Goal: Information Seeking & Learning: Learn about a topic

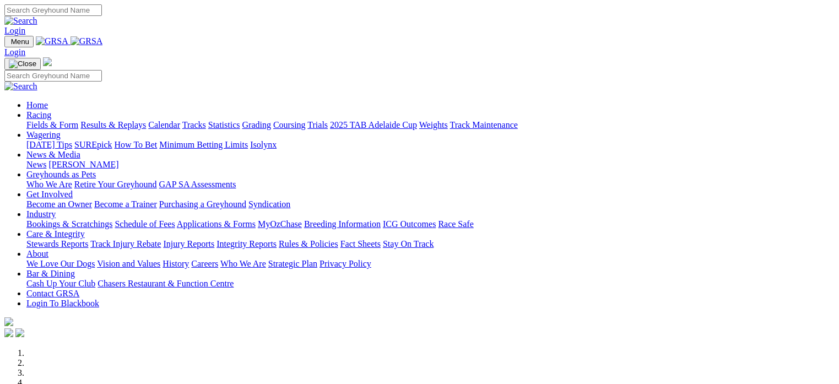
click at [56, 209] on link "Industry" at bounding box center [40, 213] width 29 height 9
click at [112, 219] on link "Bookings & Scratchings" at bounding box center [69, 223] width 86 height 9
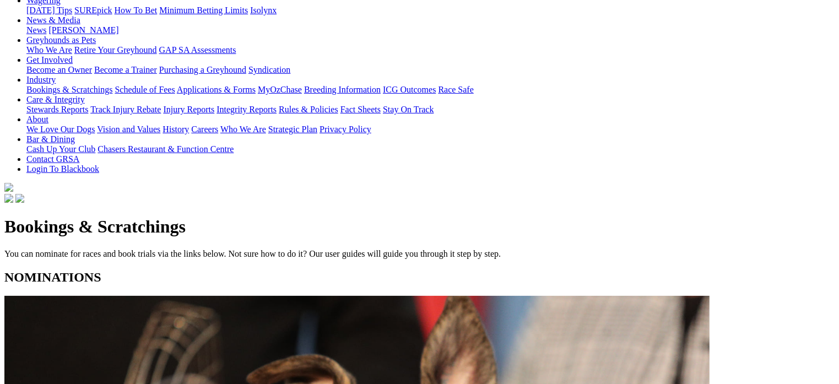
scroll to position [157, 0]
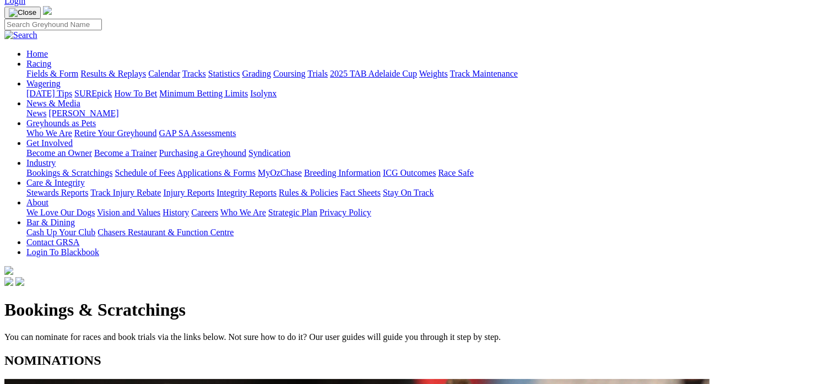
scroll to position [0, 0]
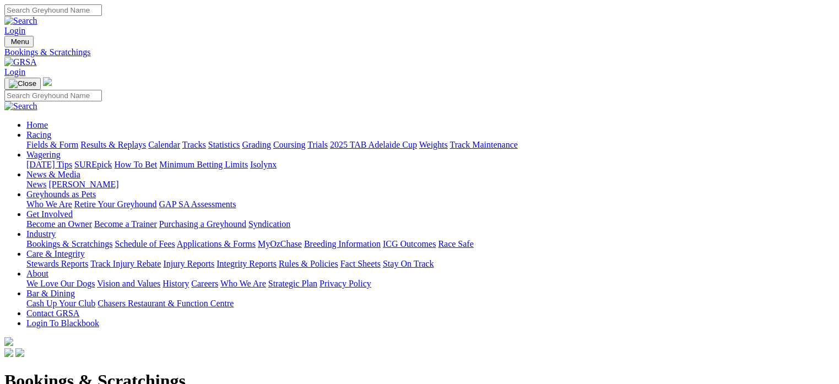
click at [54, 140] on link "Fields & Form" at bounding box center [52, 144] width 52 height 9
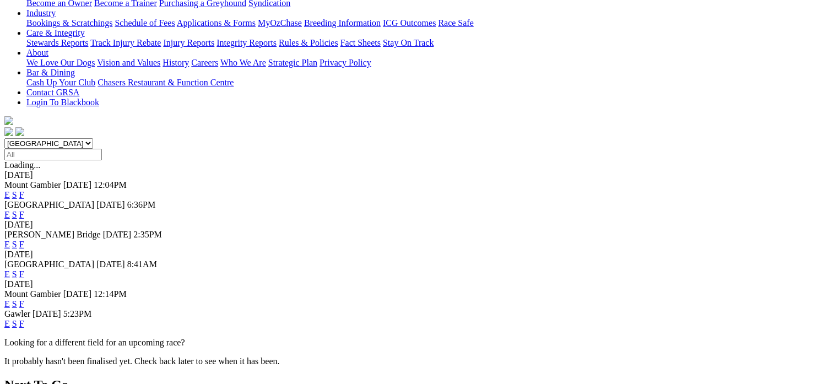
scroll to position [245, 0]
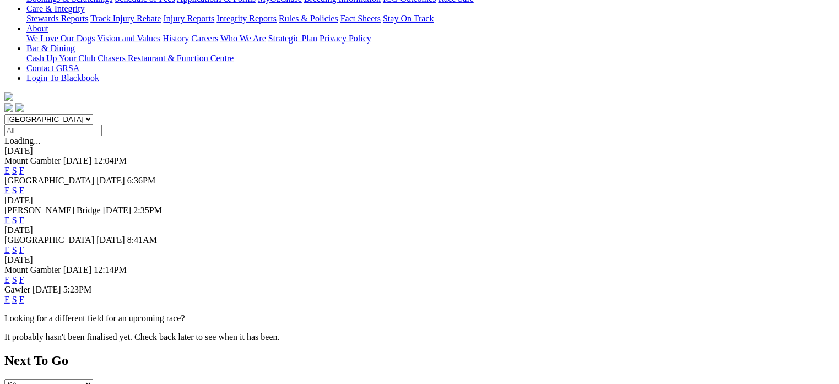
click at [24, 215] on link "F" at bounding box center [21, 219] width 5 height 9
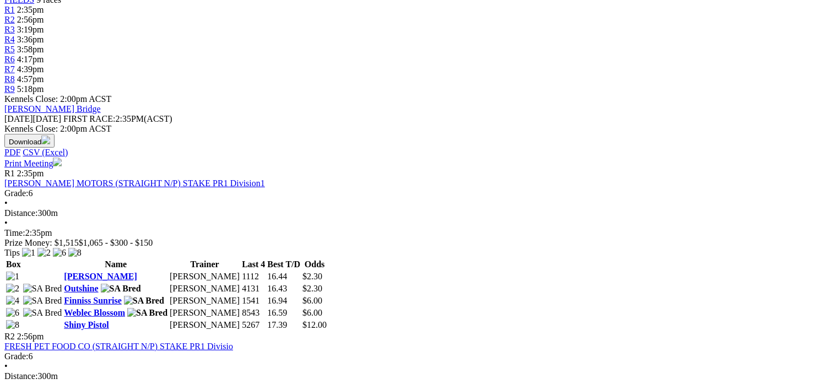
scroll to position [396, 0]
